Goal: Task Accomplishment & Management: Manage account settings

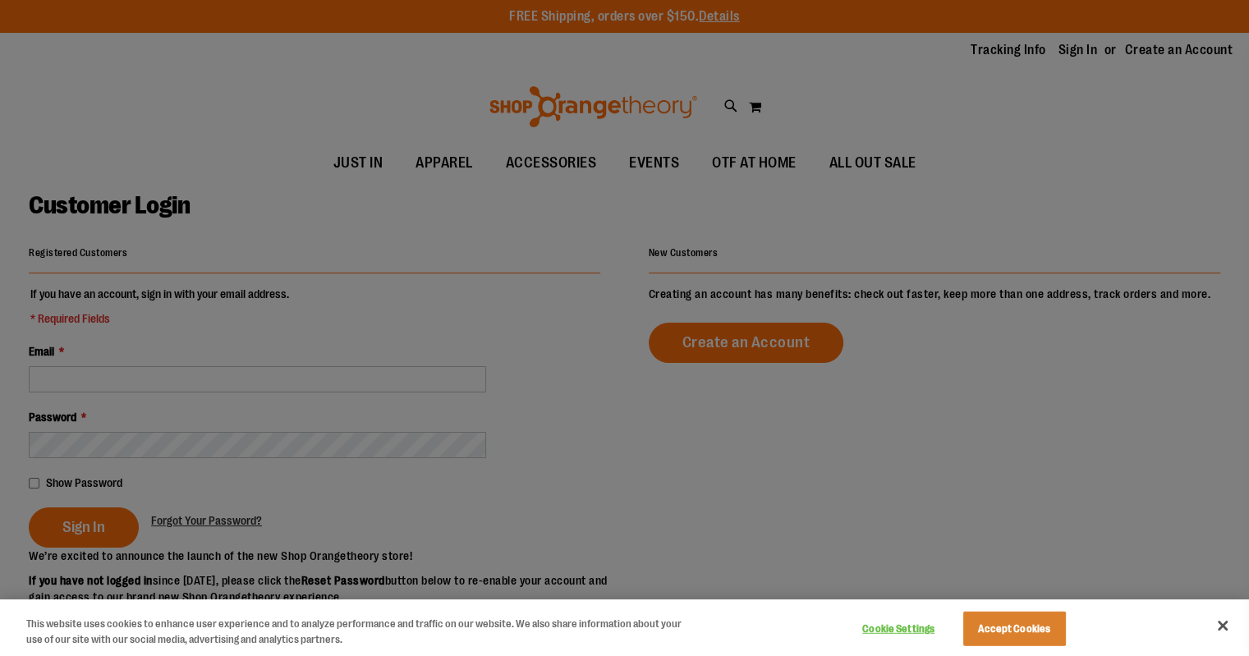
click at [1078, 49] on div at bounding box center [624, 328] width 1249 height 656
click at [1021, 637] on button "Accept Cookies" at bounding box center [1014, 629] width 103 height 34
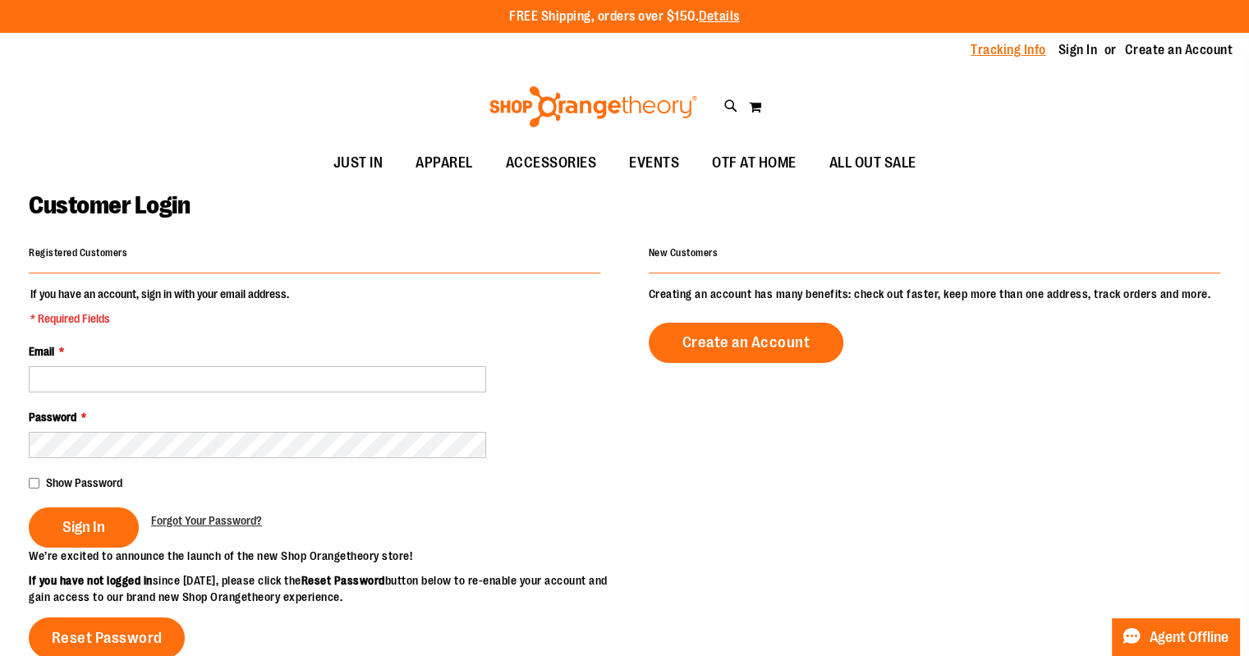
click at [1008, 55] on link "Tracking Info" at bounding box center [1008, 50] width 76 height 18
click at [1064, 56] on link "Sign In" at bounding box center [1077, 50] width 39 height 18
click at [60, 476] on span "Show Password" at bounding box center [84, 482] width 76 height 13
click at [94, 536] on button "Sign In" at bounding box center [84, 527] width 110 height 40
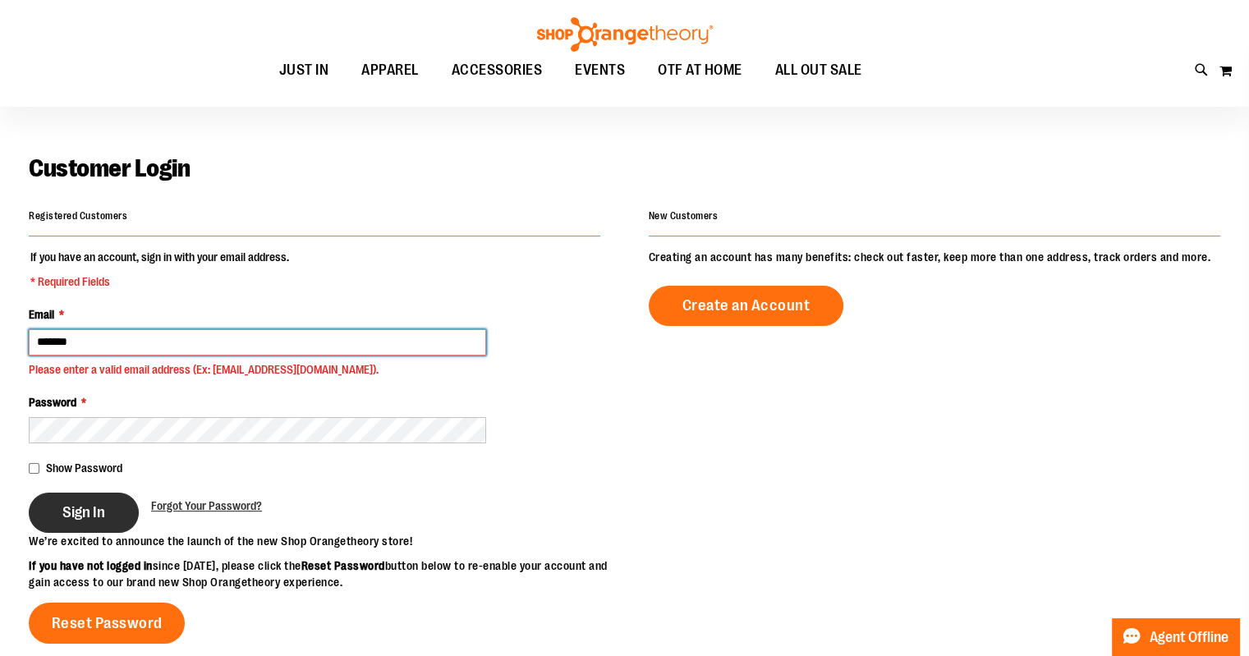
scroll to position [37, 0]
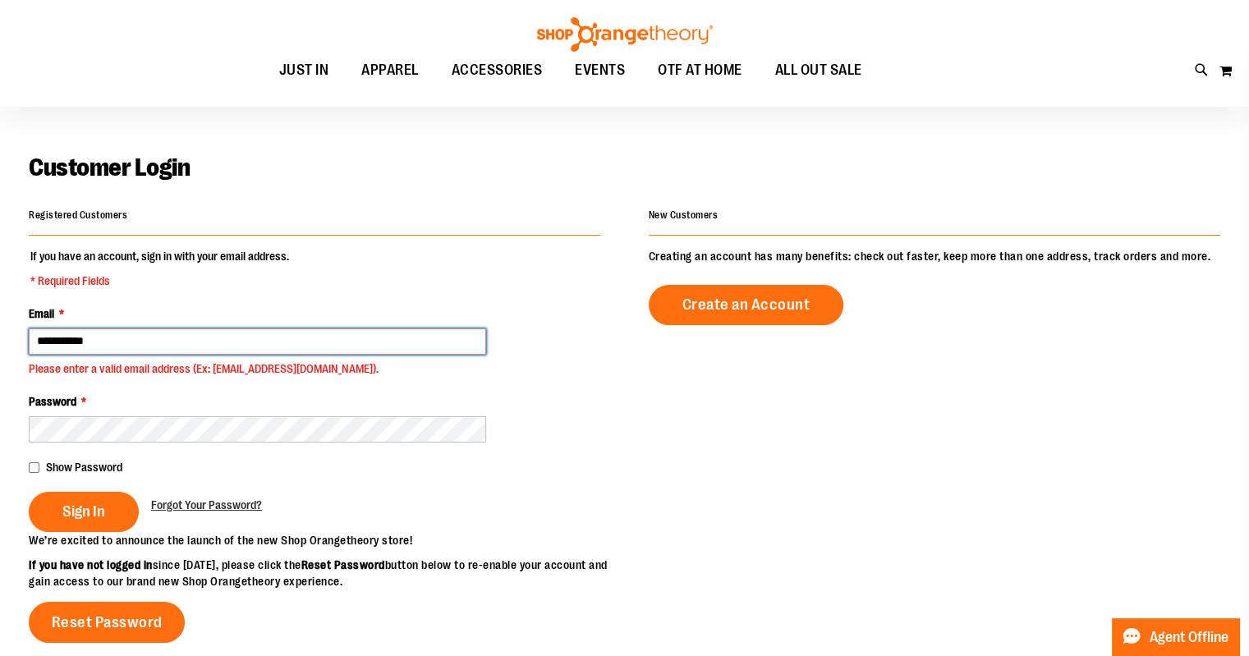
type input "**********"
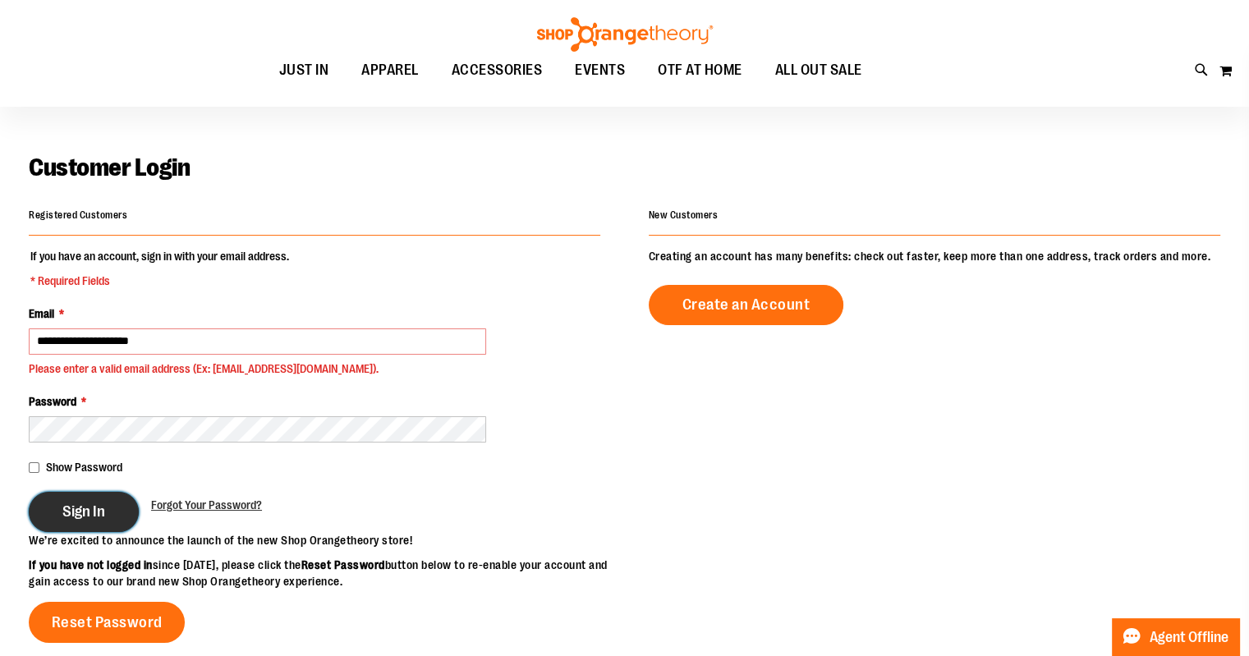
click at [108, 495] on button "Sign In" at bounding box center [84, 512] width 110 height 40
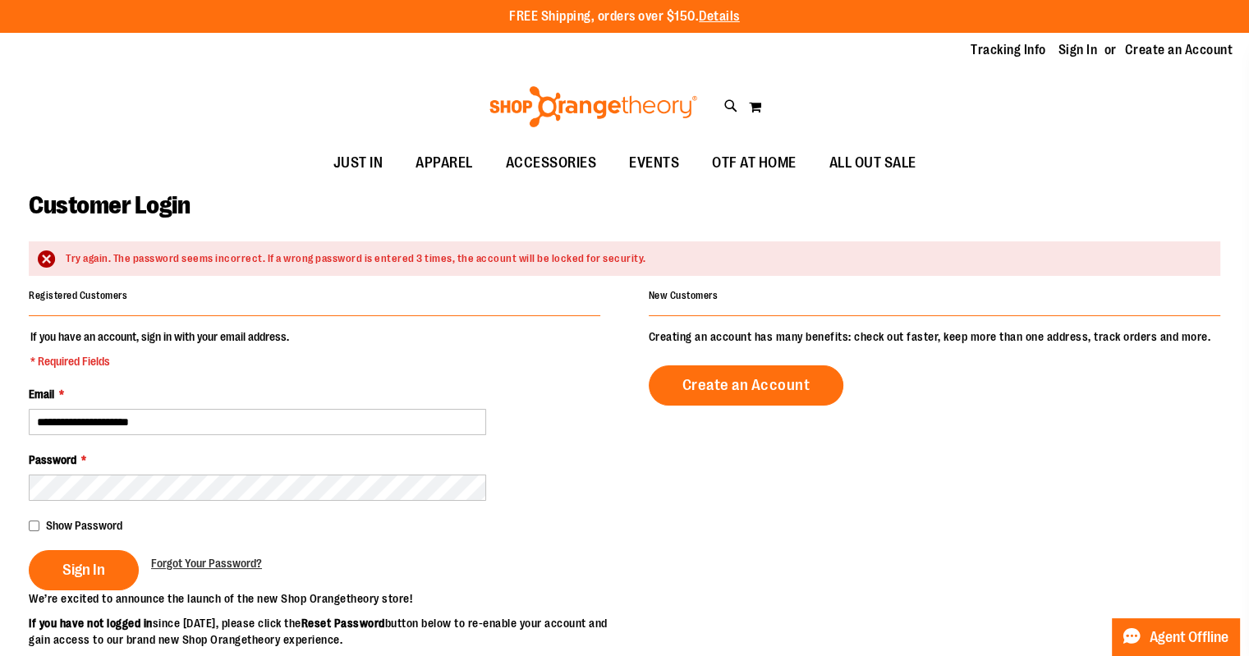
click at [58, 521] on span "Show Password" at bounding box center [84, 525] width 76 height 13
click at [96, 584] on button "Sign In" at bounding box center [84, 570] width 110 height 40
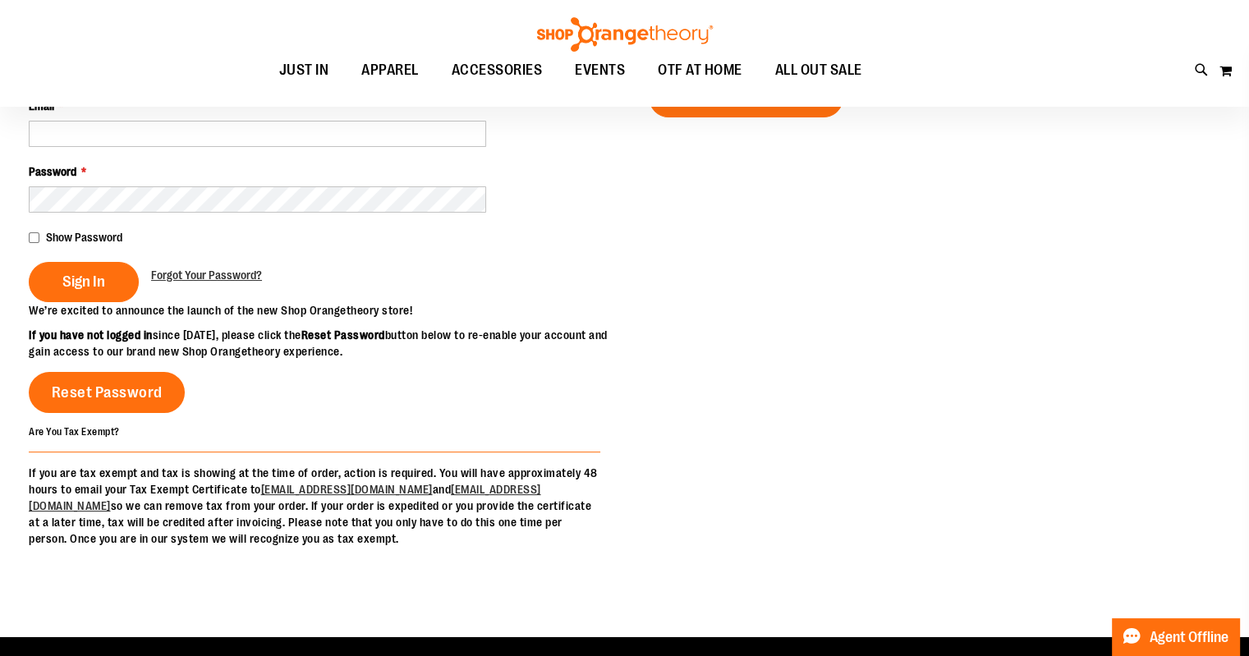
scroll to position [245, 0]
